Goal: Find specific page/section: Find specific page/section

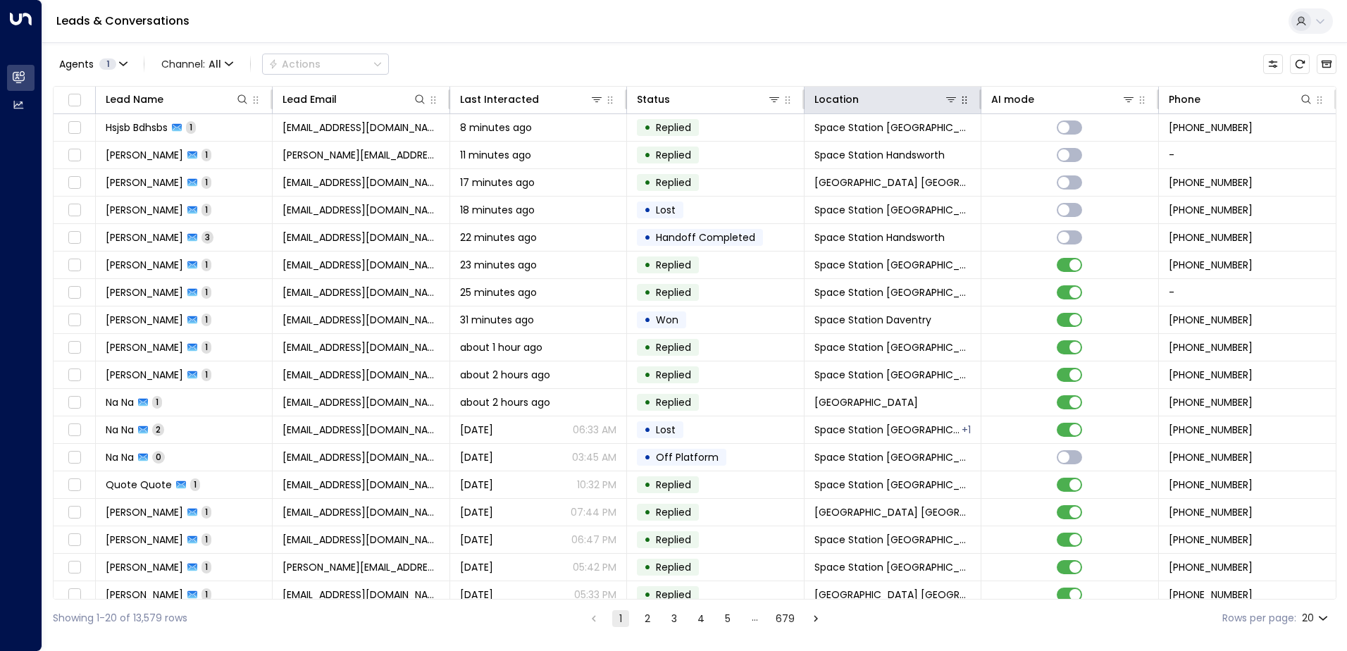
click at [965, 105] on icon "button" at bounding box center [964, 99] width 11 height 11
click at [951, 108] on th "Location" at bounding box center [892, 100] width 177 height 27
click at [947, 102] on icon at bounding box center [951, 99] width 10 height 5
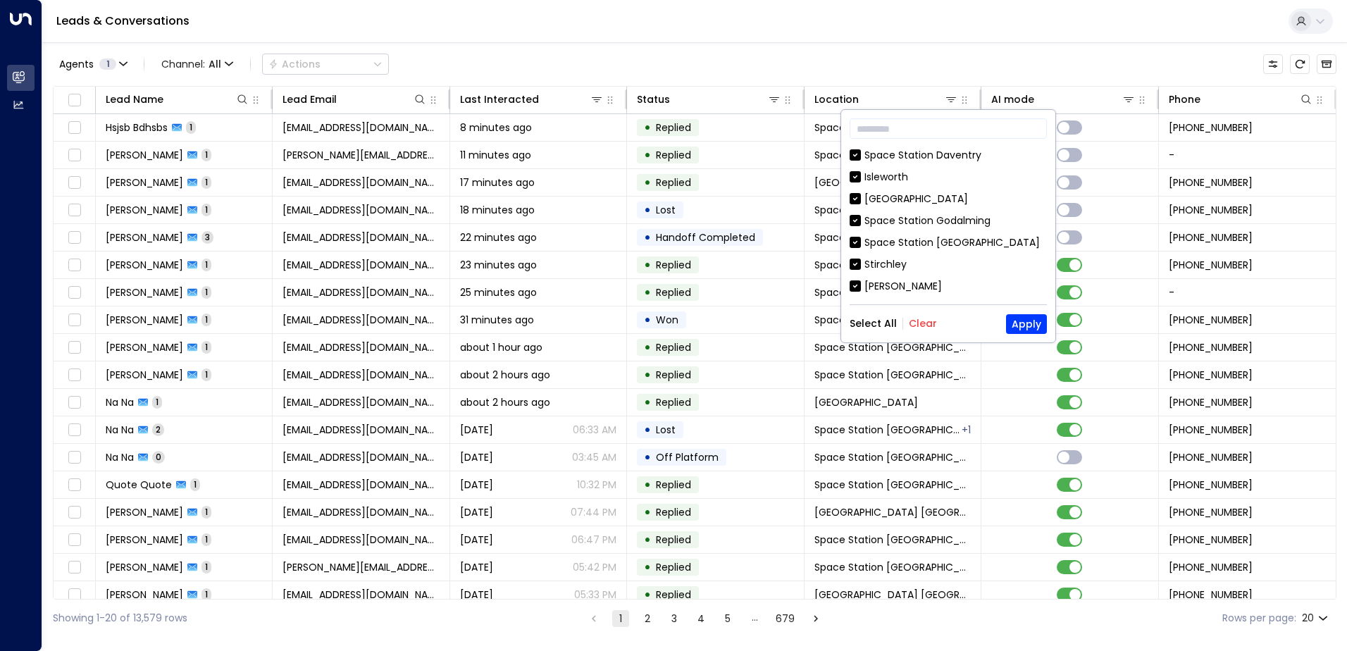
click at [916, 321] on button "Clear" at bounding box center [923, 323] width 28 height 11
click at [895, 130] on input "text" at bounding box center [948, 129] width 197 height 26
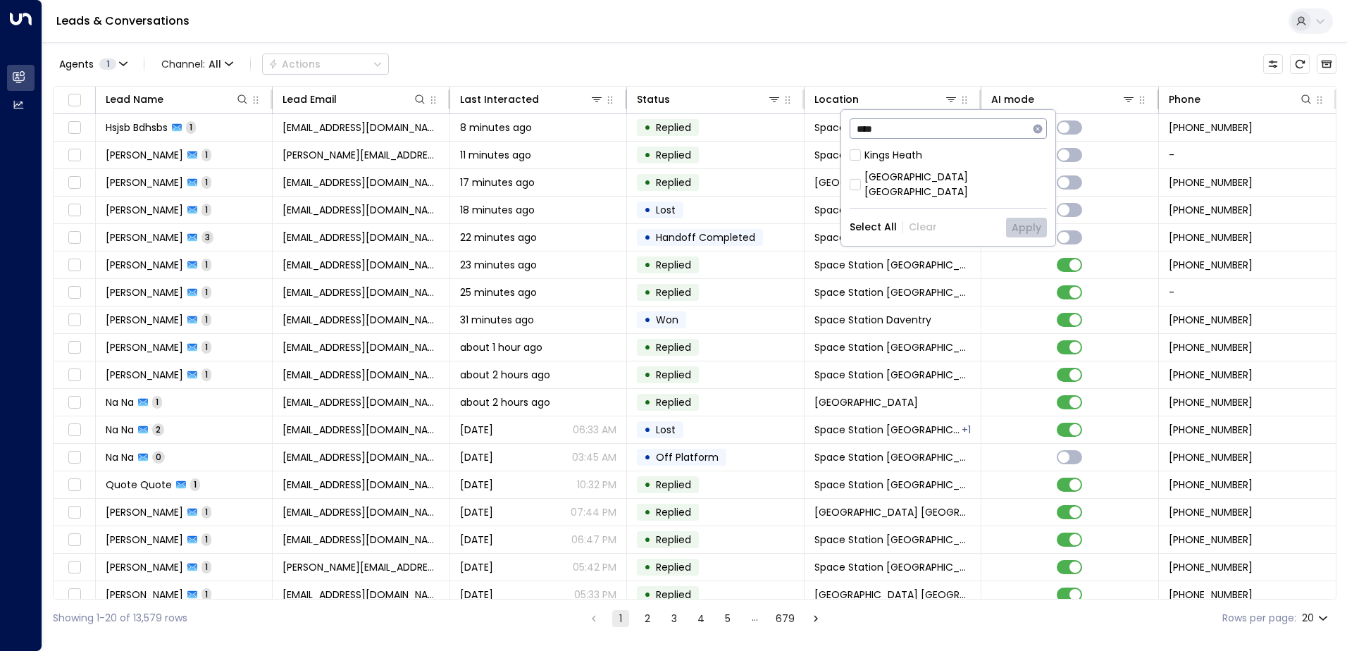
type input "****"
click at [886, 175] on div "[GEOGRAPHIC_DATA] [GEOGRAPHIC_DATA]" at bounding box center [955, 185] width 182 height 30
click at [1021, 218] on button "Apply" at bounding box center [1026, 228] width 41 height 20
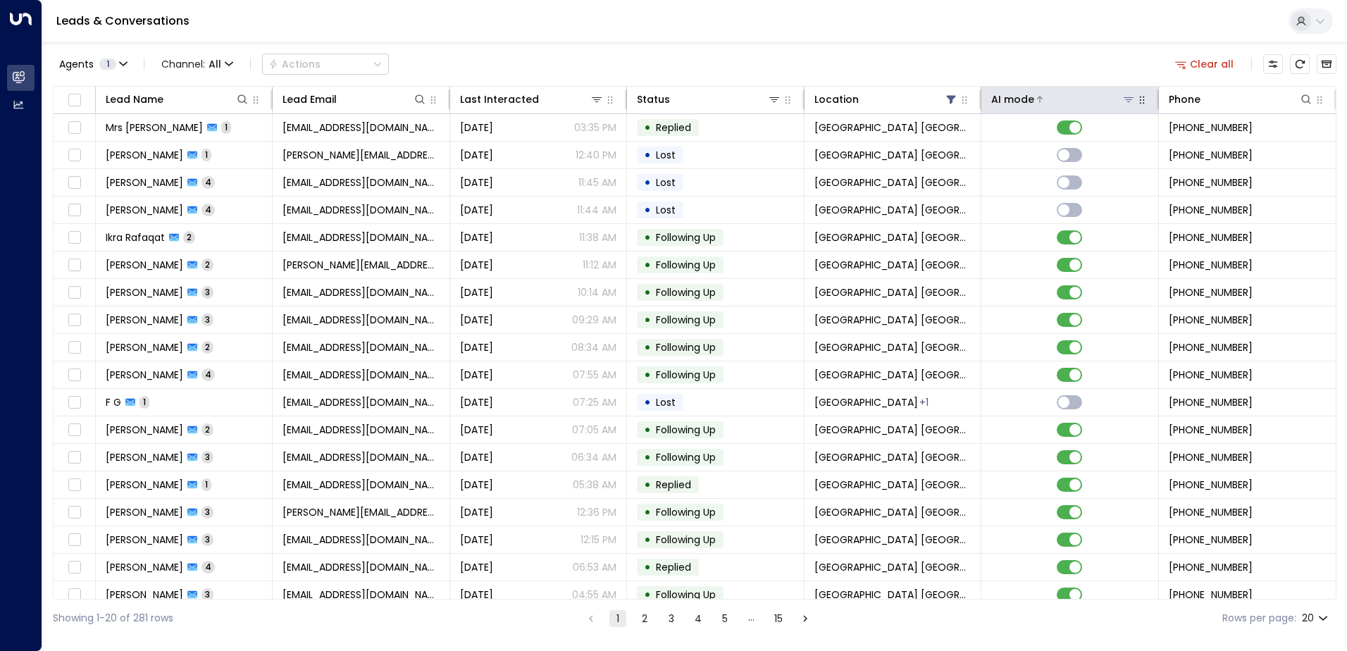
click at [1005, 101] on div "AI mode" at bounding box center [1012, 99] width 43 height 17
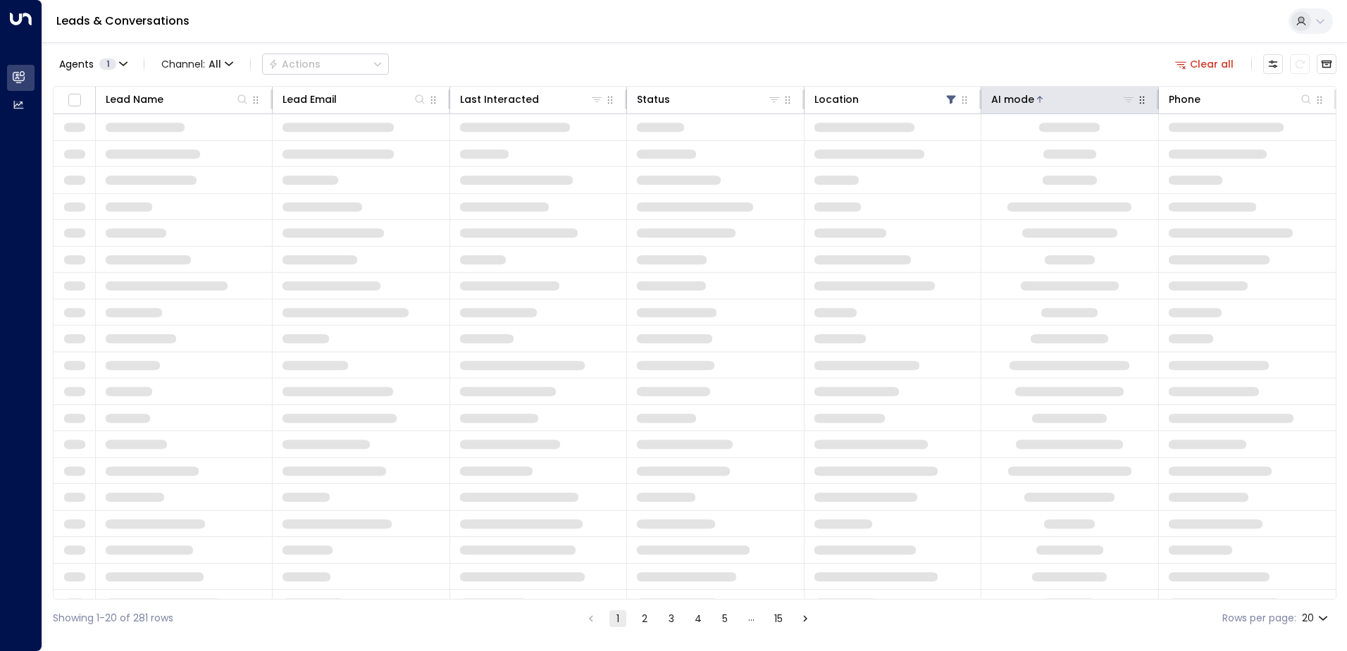
click at [1005, 101] on div "AI mode" at bounding box center [1012, 99] width 43 height 17
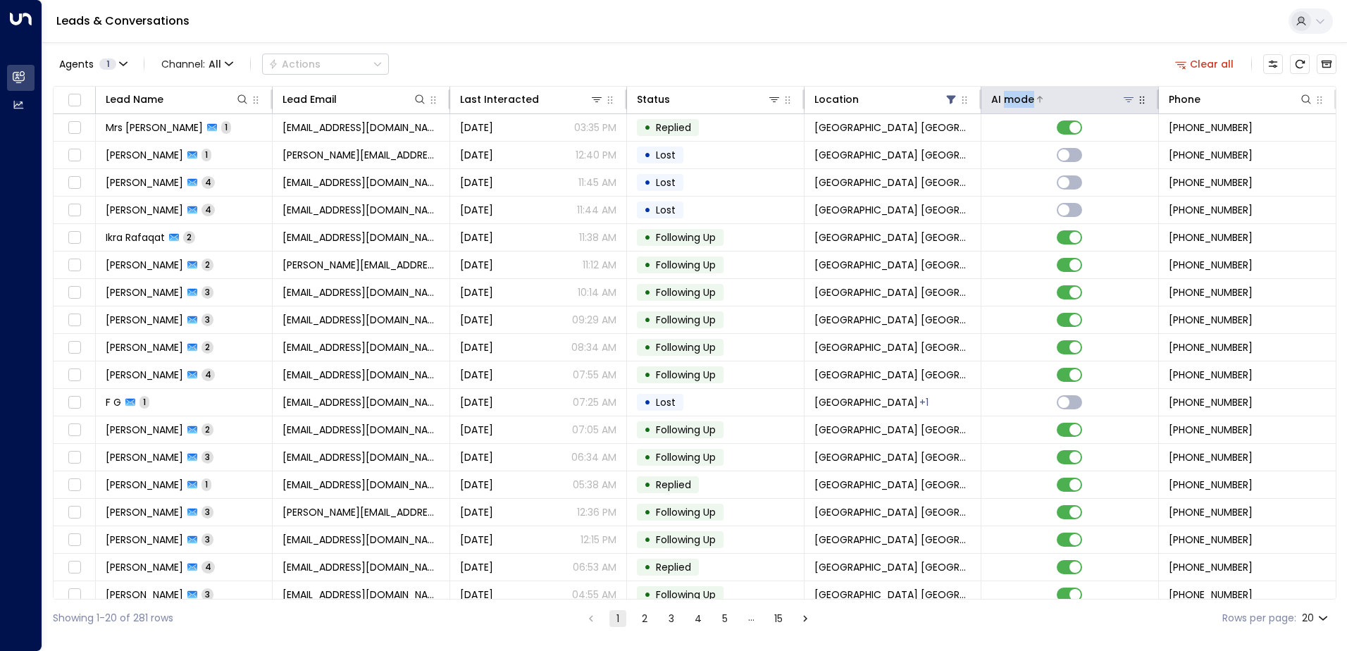
click at [1005, 101] on div "AI mode" at bounding box center [1012, 99] width 43 height 17
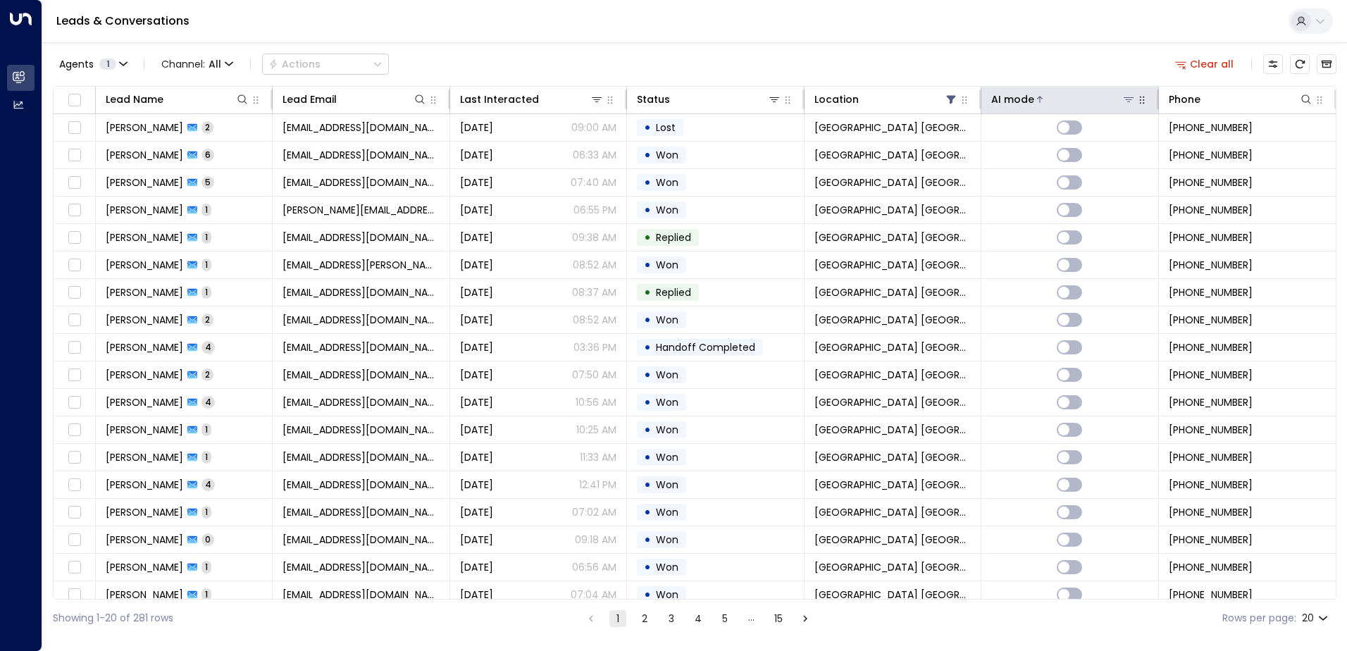
click at [1002, 99] on div "AI mode" at bounding box center [1012, 99] width 43 height 17
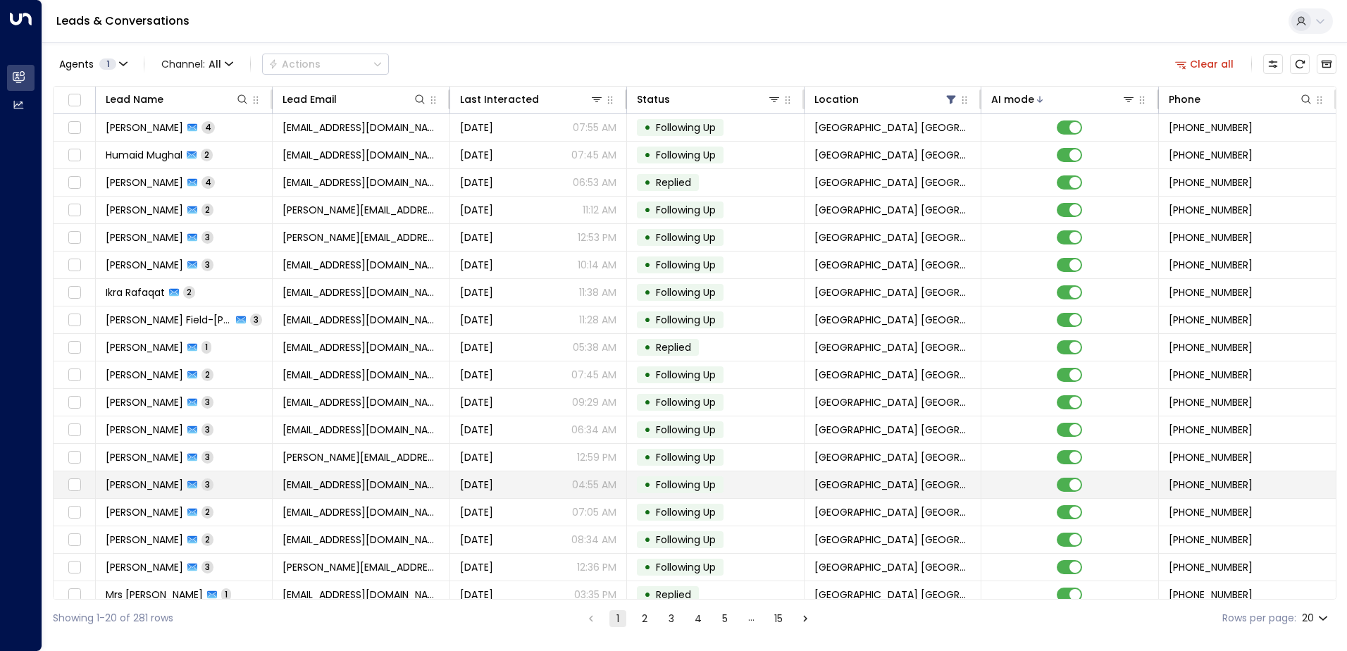
click at [139, 491] on span "[PERSON_NAME]" at bounding box center [144, 485] width 77 height 14
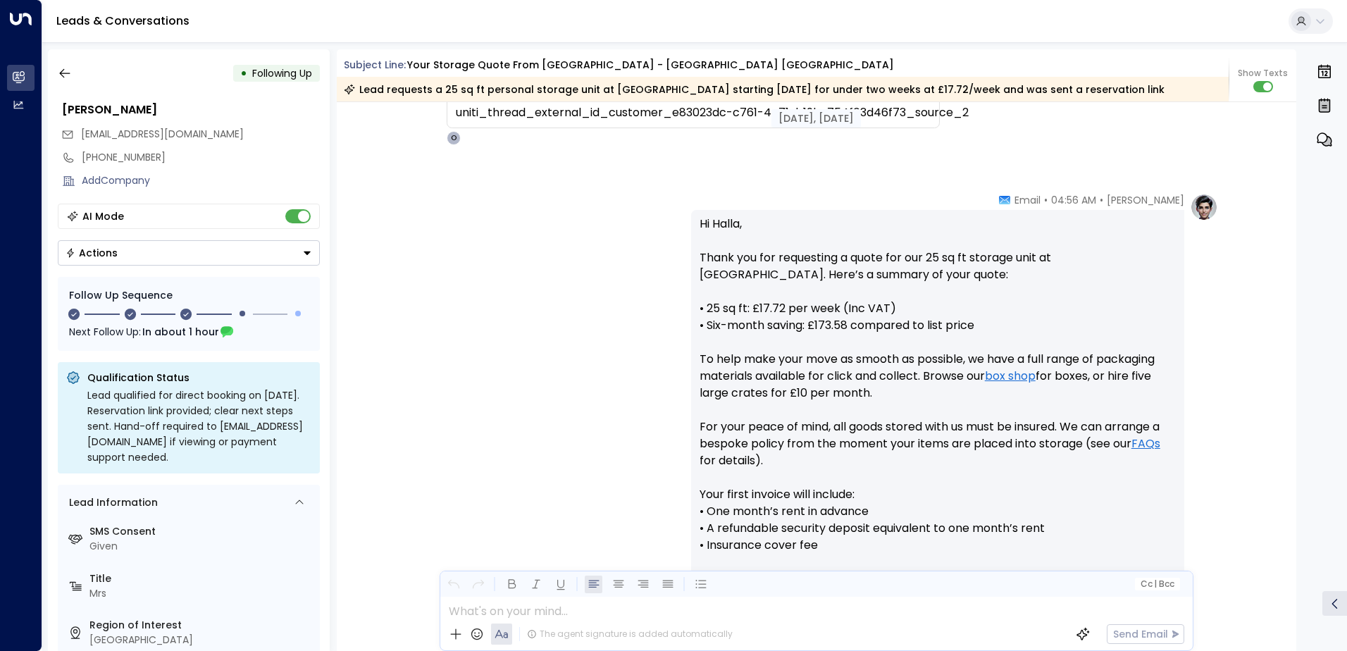
scroll to position [343, 0]
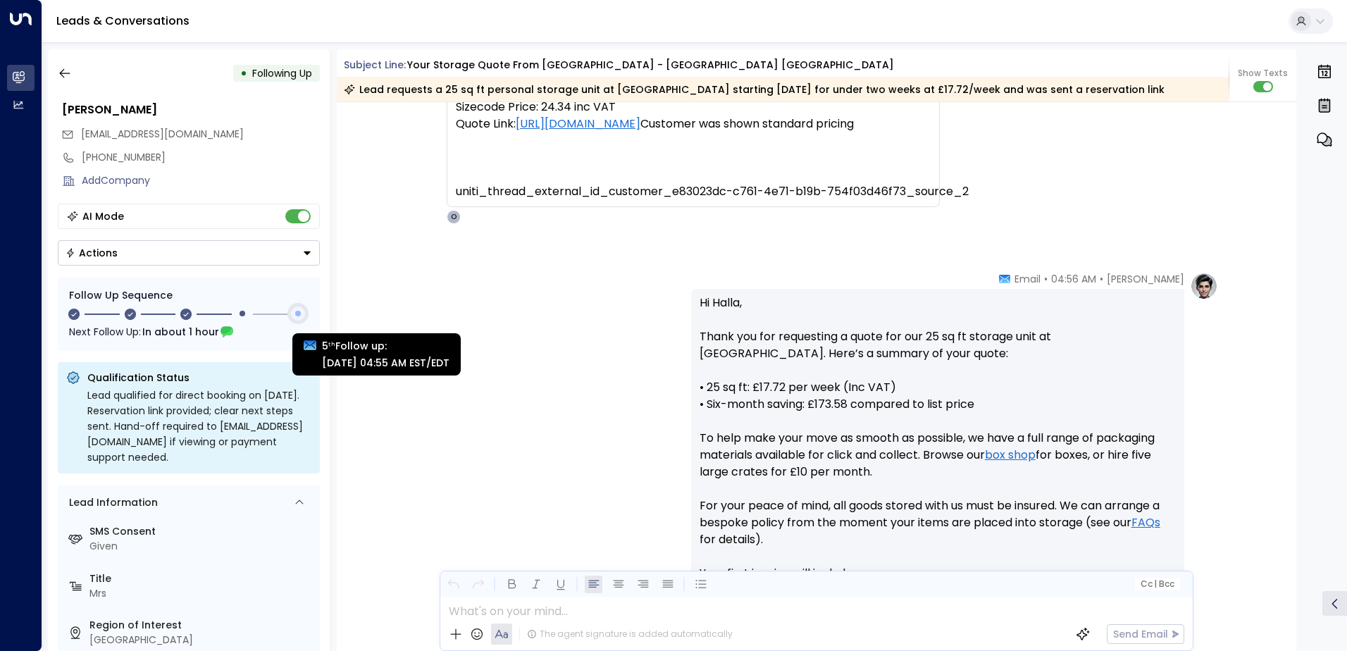
click at [297, 317] on div at bounding box center [298, 313] width 14 height 14
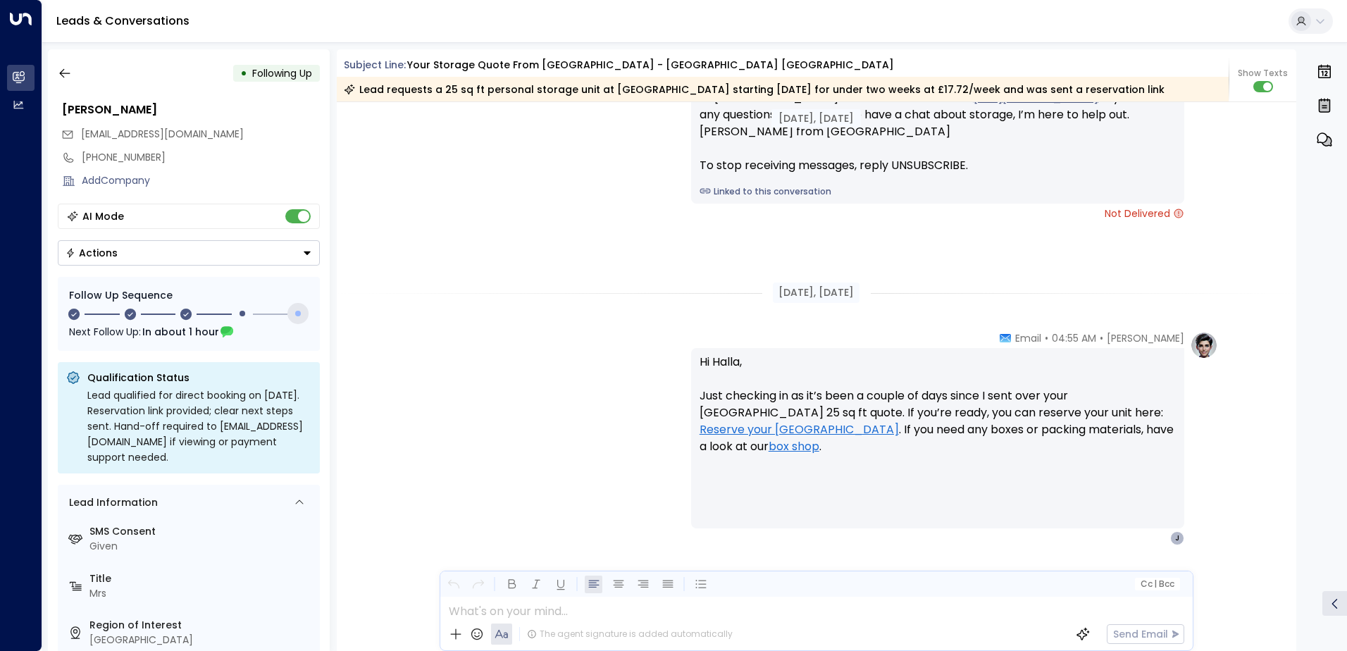
scroll to position [1757, 0]
